Goal: Transaction & Acquisition: Download file/media

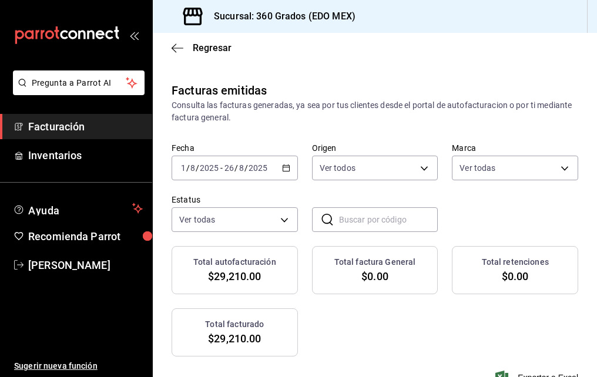
scroll to position [0, 294]
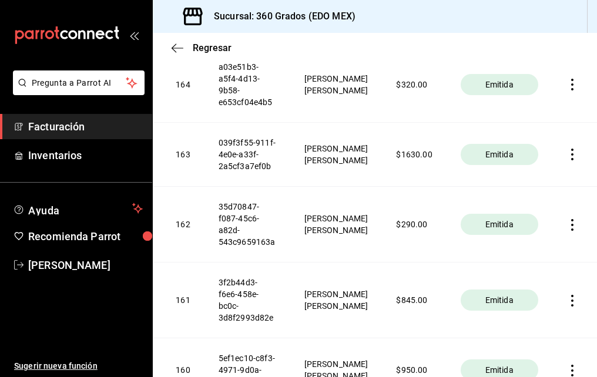
click at [567, 153] on icon "button" at bounding box center [573, 155] width 12 height 12
click at [516, 125] on div "Descargar PDF" at bounding box center [526, 126] width 56 height 9
click at [567, 227] on icon "button" at bounding box center [573, 225] width 12 height 12
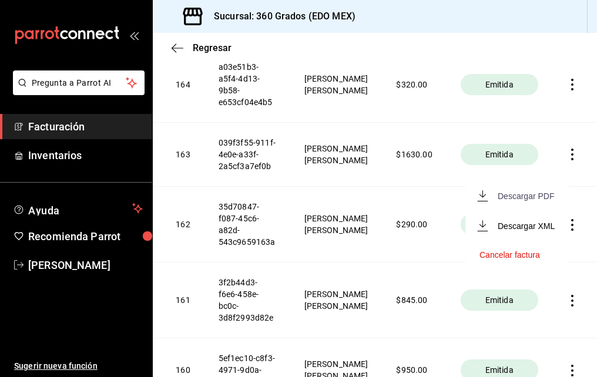
click at [506, 194] on div "Descargar PDF" at bounding box center [526, 196] width 56 height 9
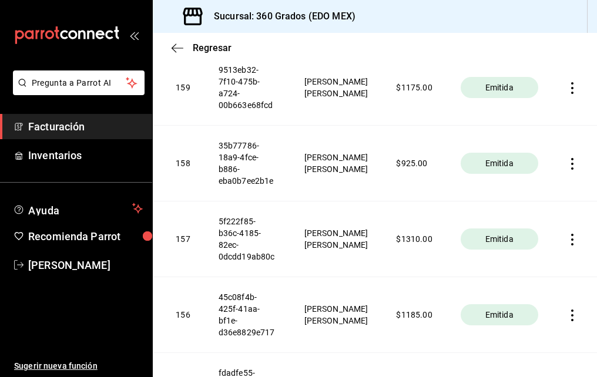
scroll to position [1772, 0]
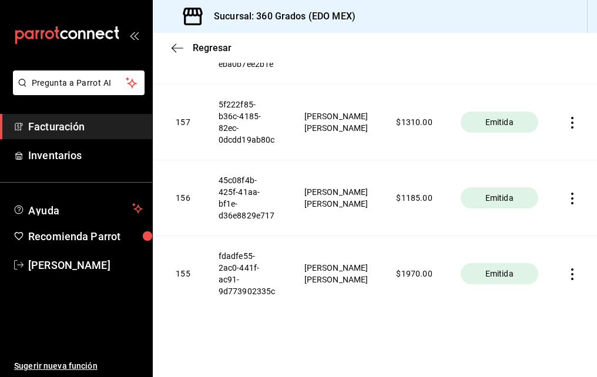
click at [567, 269] on icon "button" at bounding box center [573, 275] width 12 height 12
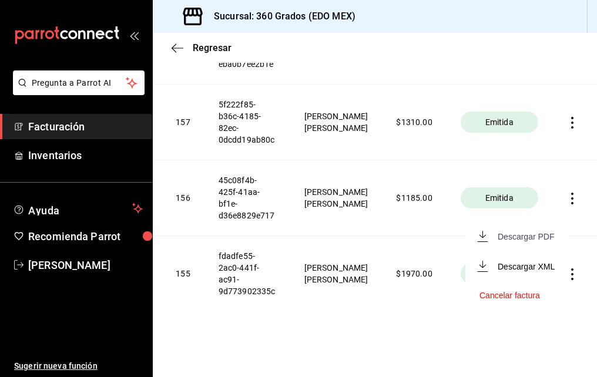
click at [513, 233] on div "Descargar PDF" at bounding box center [526, 236] width 56 height 9
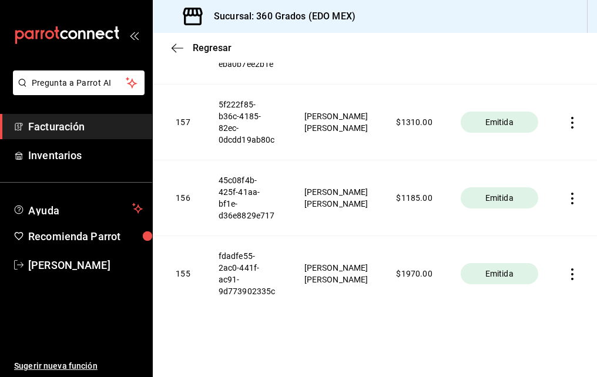
click at [562, 183] on th at bounding box center [575, 198] width 45 height 76
click at [567, 193] on icon "button" at bounding box center [573, 199] width 12 height 12
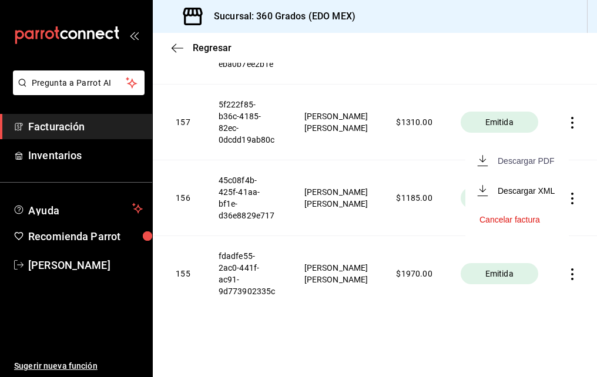
click at [518, 158] on div "Descargar PDF" at bounding box center [526, 160] width 56 height 9
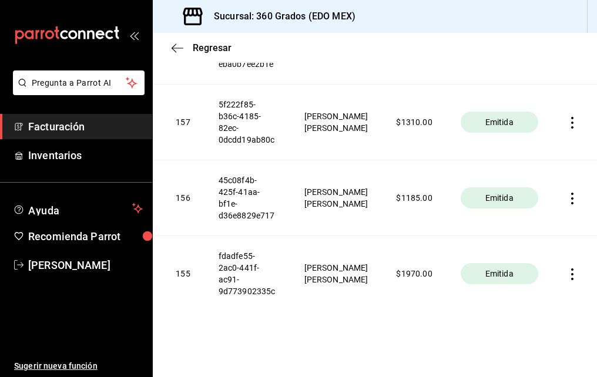
click at [567, 117] on icon "button" at bounding box center [573, 123] width 12 height 12
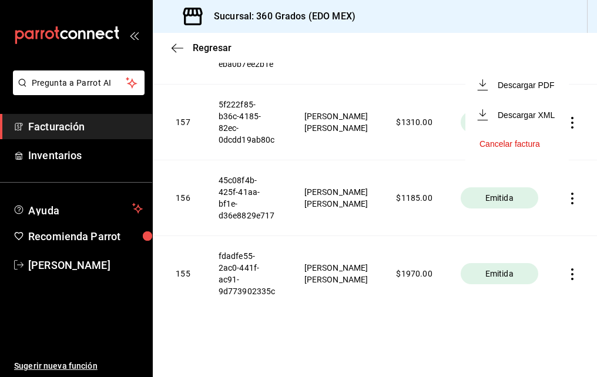
click at [516, 76] on li "Descargar PDF" at bounding box center [517, 85] width 103 height 30
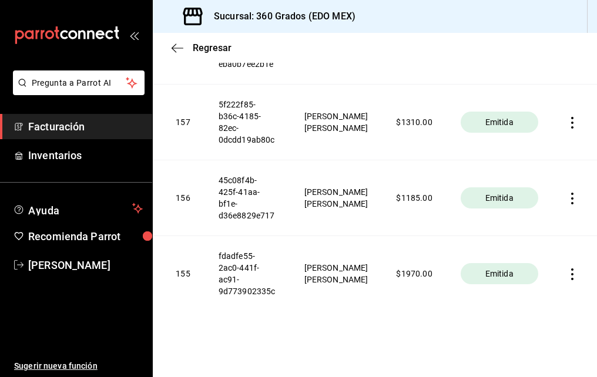
scroll to position [1654, 0]
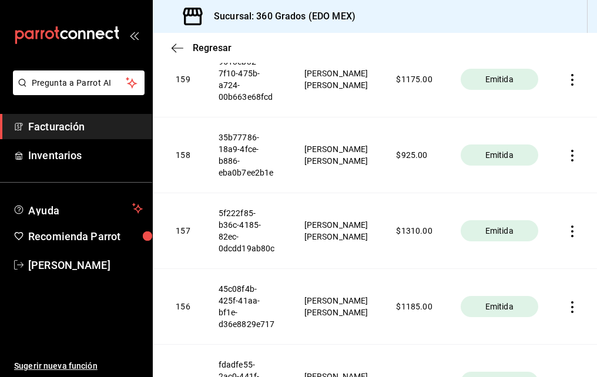
click at [567, 154] on icon "button" at bounding box center [573, 156] width 12 height 12
click at [508, 125] on div "Descargar PDF" at bounding box center [526, 126] width 56 height 9
click at [571, 80] on icon "button" at bounding box center [572, 80] width 2 height 12
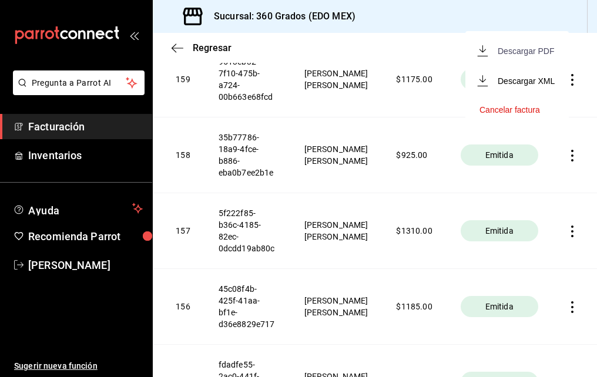
click at [509, 52] on div "Descargar PDF" at bounding box center [526, 50] width 56 height 9
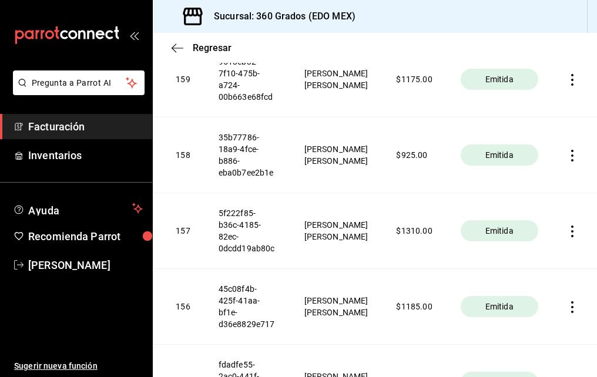
scroll to position [1595, 0]
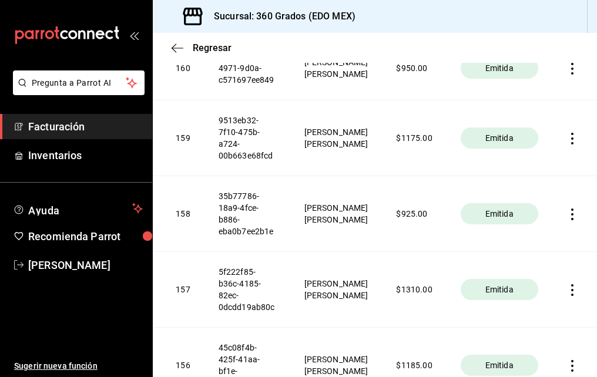
click at [567, 66] on icon "button" at bounding box center [573, 69] width 12 height 12
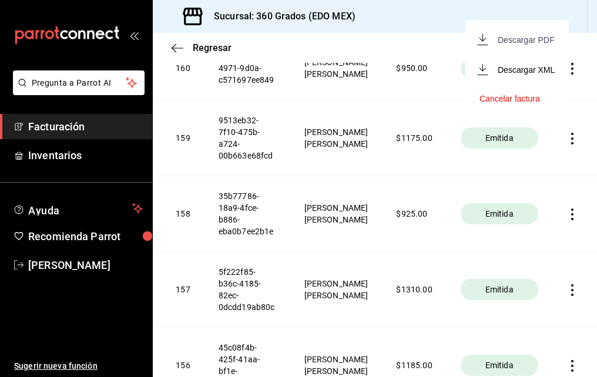
click at [514, 36] on div "Descargar PDF" at bounding box center [526, 39] width 56 height 9
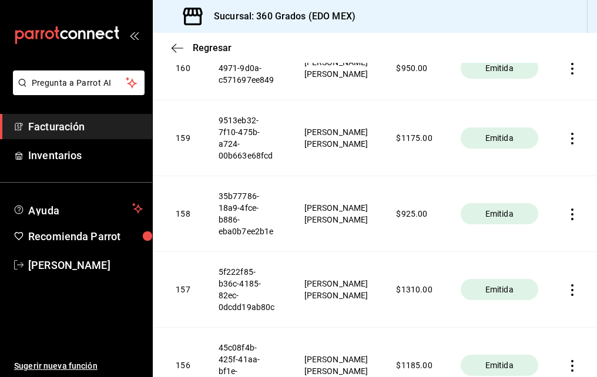
scroll to position [1536, 0]
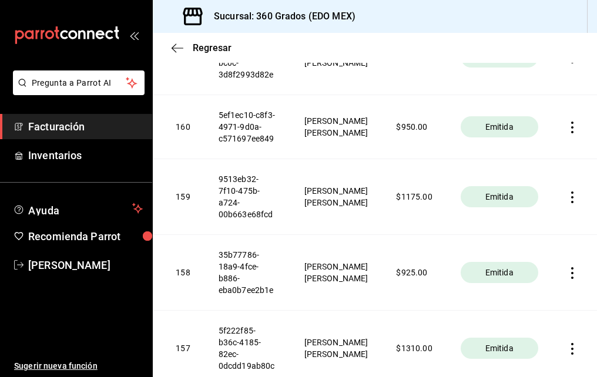
click at [571, 122] on icon "button" at bounding box center [572, 128] width 2 height 12
click at [508, 89] on li "Descargar PDF" at bounding box center [517, 98] width 103 height 30
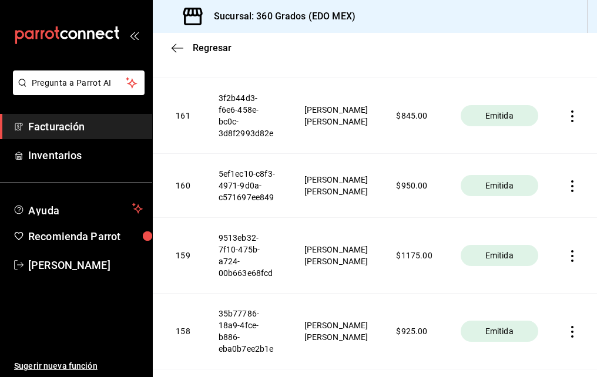
scroll to position [1419, 0]
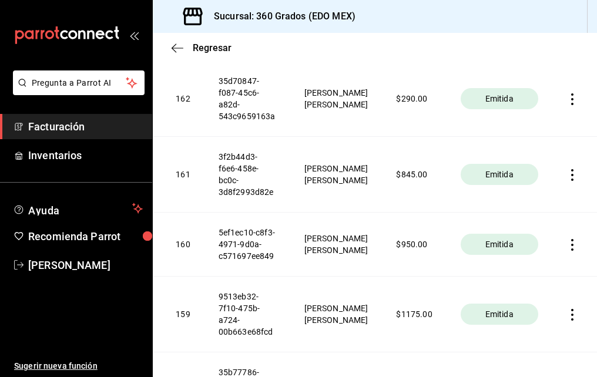
click at [567, 173] on icon "button" at bounding box center [573, 175] width 12 height 12
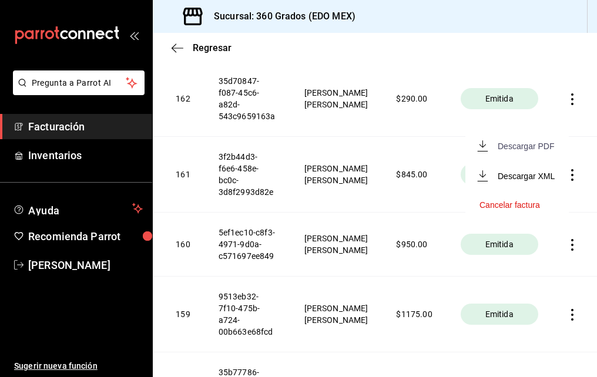
click at [514, 149] on div "Descargar PDF" at bounding box center [526, 146] width 56 height 9
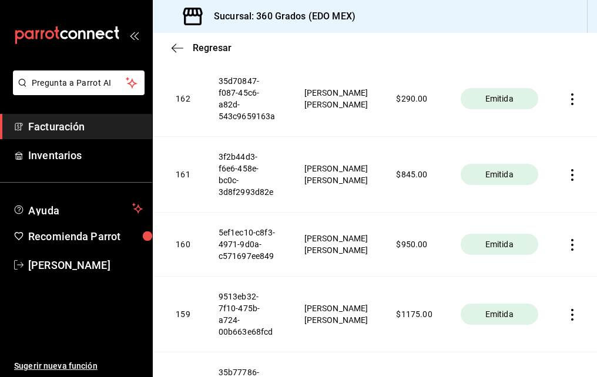
click at [567, 97] on icon "button" at bounding box center [573, 99] width 12 height 12
click at [504, 67] on div "Descargar PDF" at bounding box center [526, 70] width 56 height 9
click at [567, 173] on icon "button" at bounding box center [573, 175] width 12 height 12
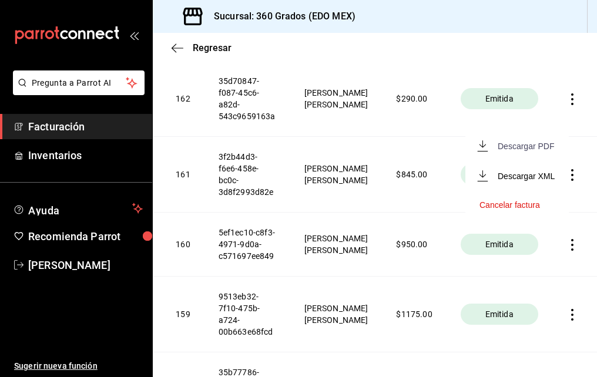
click at [514, 142] on div "Descargar PDF" at bounding box center [526, 146] width 56 height 9
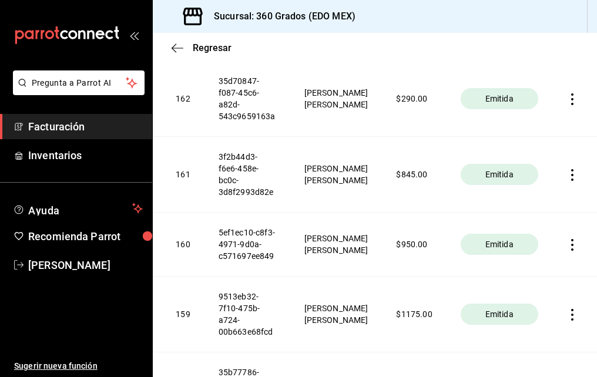
click at [567, 246] on icon "button" at bounding box center [573, 245] width 12 height 12
click at [504, 215] on div "Descargar PDF" at bounding box center [526, 216] width 56 height 9
